Goal: Information Seeking & Learning: Find specific fact

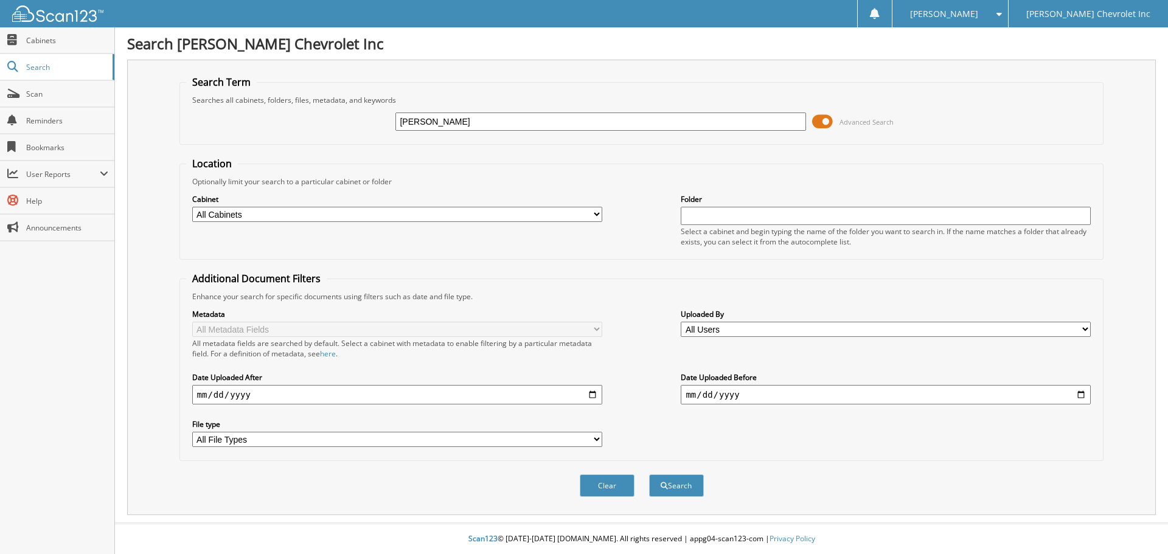
type input "[PERSON_NAME]"
click at [649, 474] on button "Search" at bounding box center [676, 485] width 55 height 23
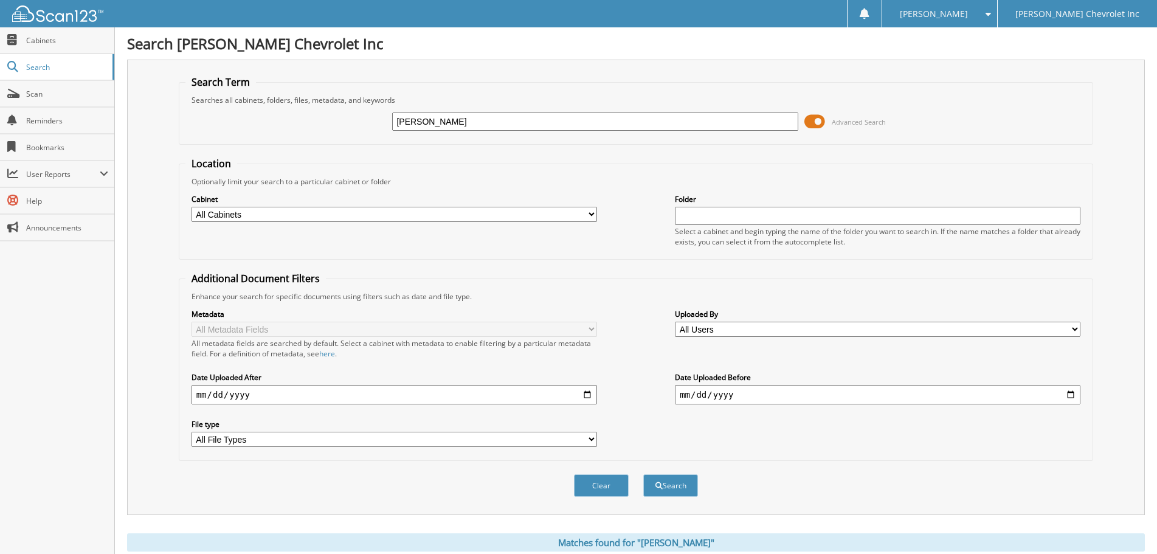
click at [466, 122] on input "[PERSON_NAME]" at bounding box center [595, 122] width 406 height 18
click at [465, 120] on input "text" at bounding box center [595, 122] width 406 height 18
type input "206703"
click at [643, 474] on button "Search" at bounding box center [670, 485] width 55 height 23
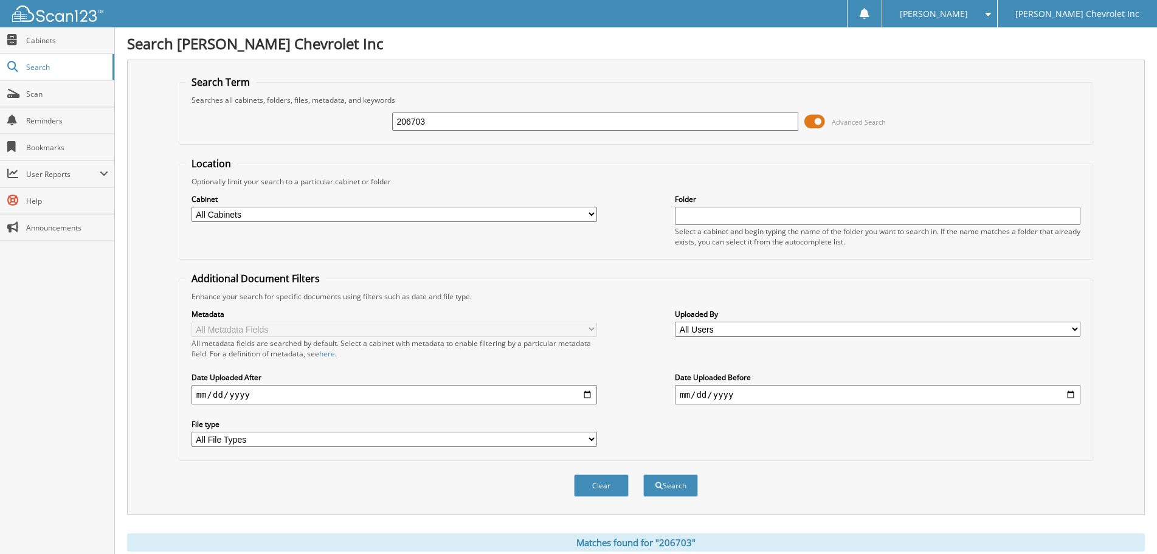
click at [55, 9] on img at bounding box center [57, 13] width 91 height 16
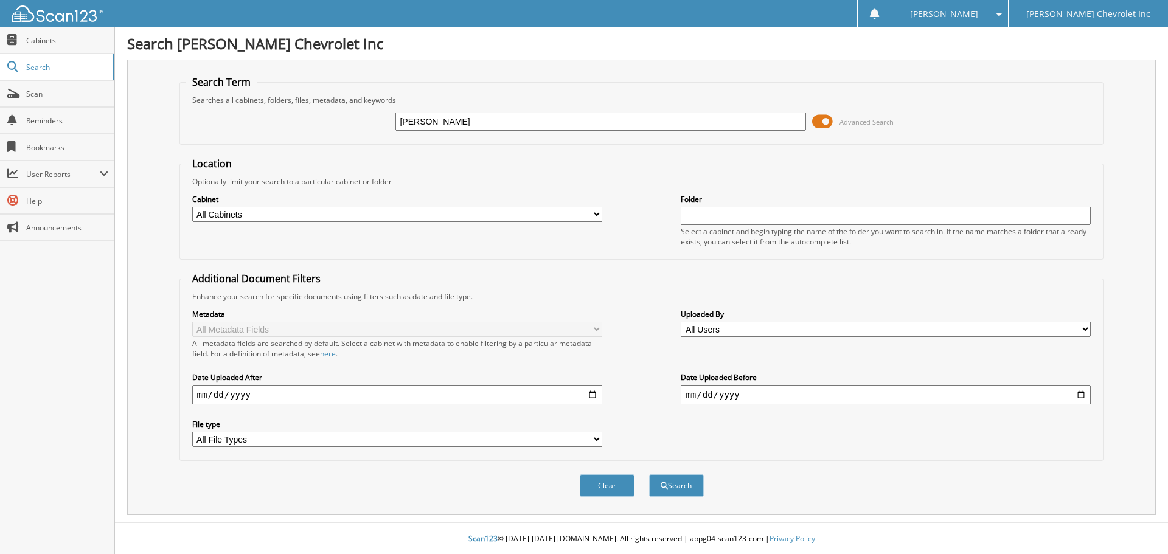
type input "[PERSON_NAME]"
click at [649, 474] on button "Search" at bounding box center [676, 485] width 55 height 23
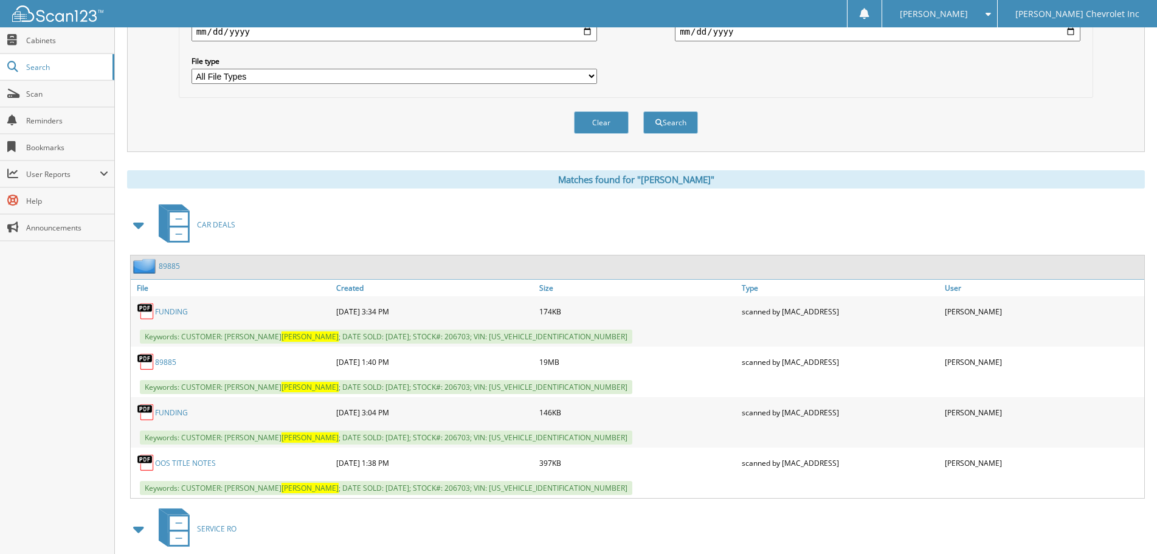
scroll to position [365, 0]
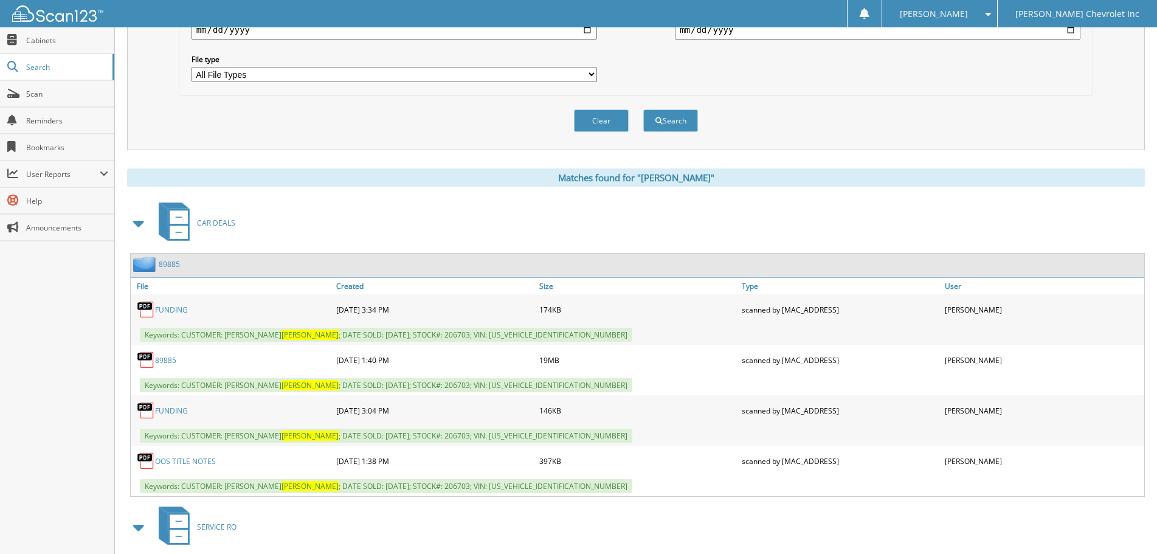
click at [174, 359] on link "89885" at bounding box center [165, 360] width 21 height 10
